Goal: Book appointment/travel/reservation

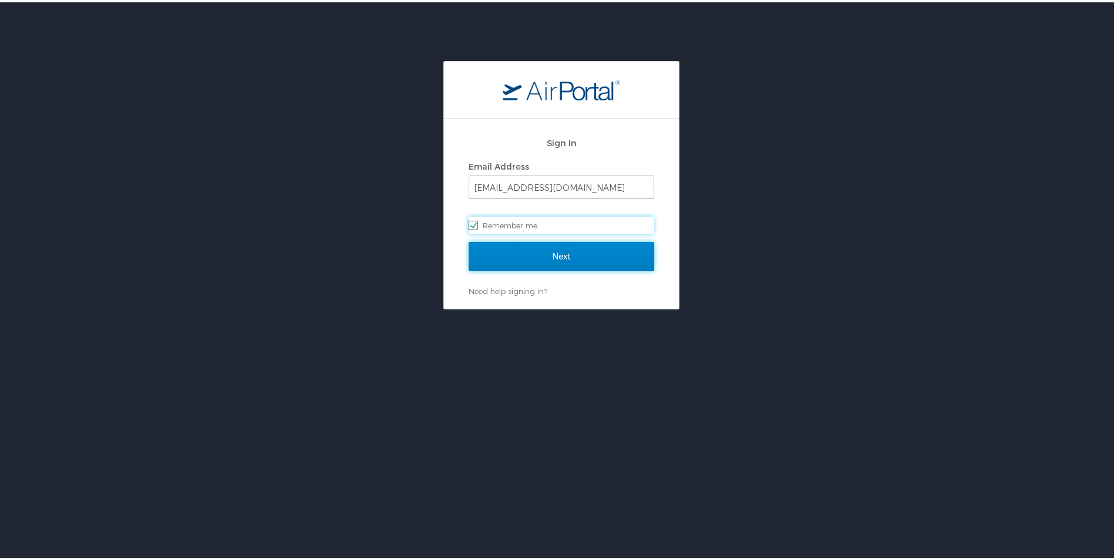
click at [579, 256] on input "Next" at bounding box center [562, 254] width 186 height 29
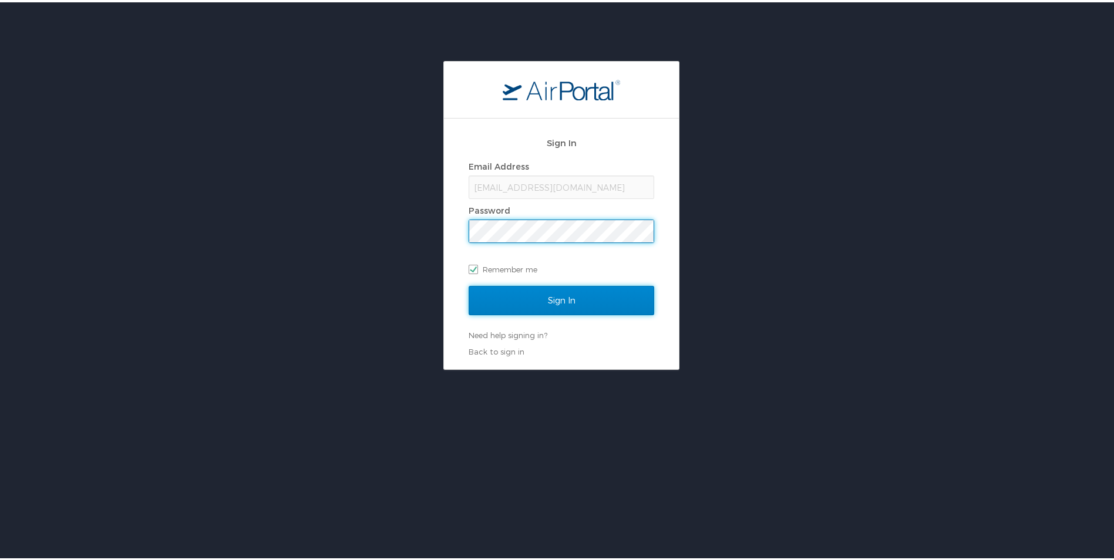
click at [591, 299] on input "Sign In" at bounding box center [562, 298] width 186 height 29
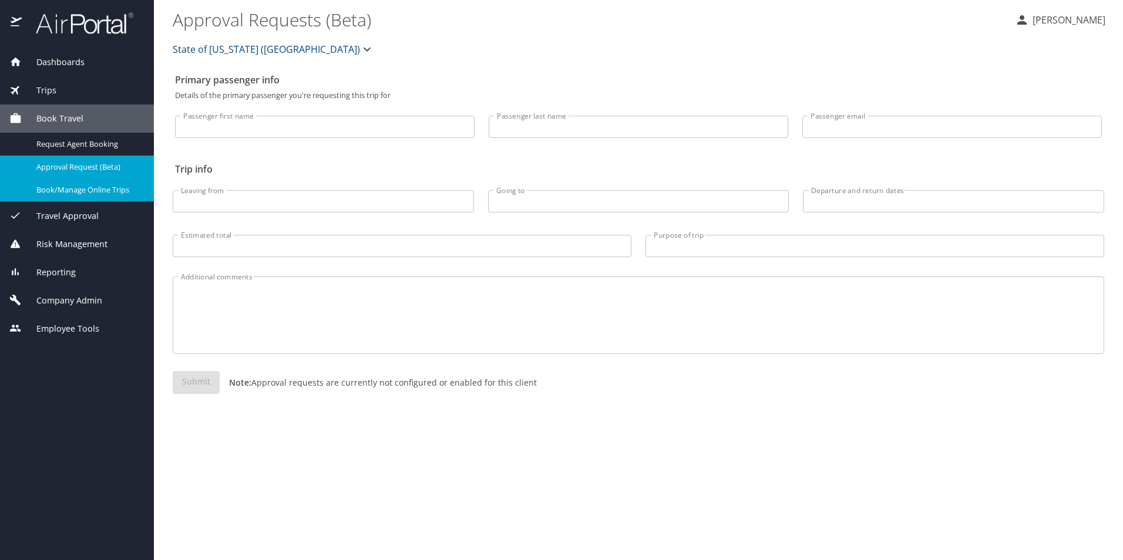
click at [109, 186] on span "Book/Manage Online Trips" at bounding box center [87, 189] width 103 height 11
